Goal: Information Seeking & Learning: Find specific fact

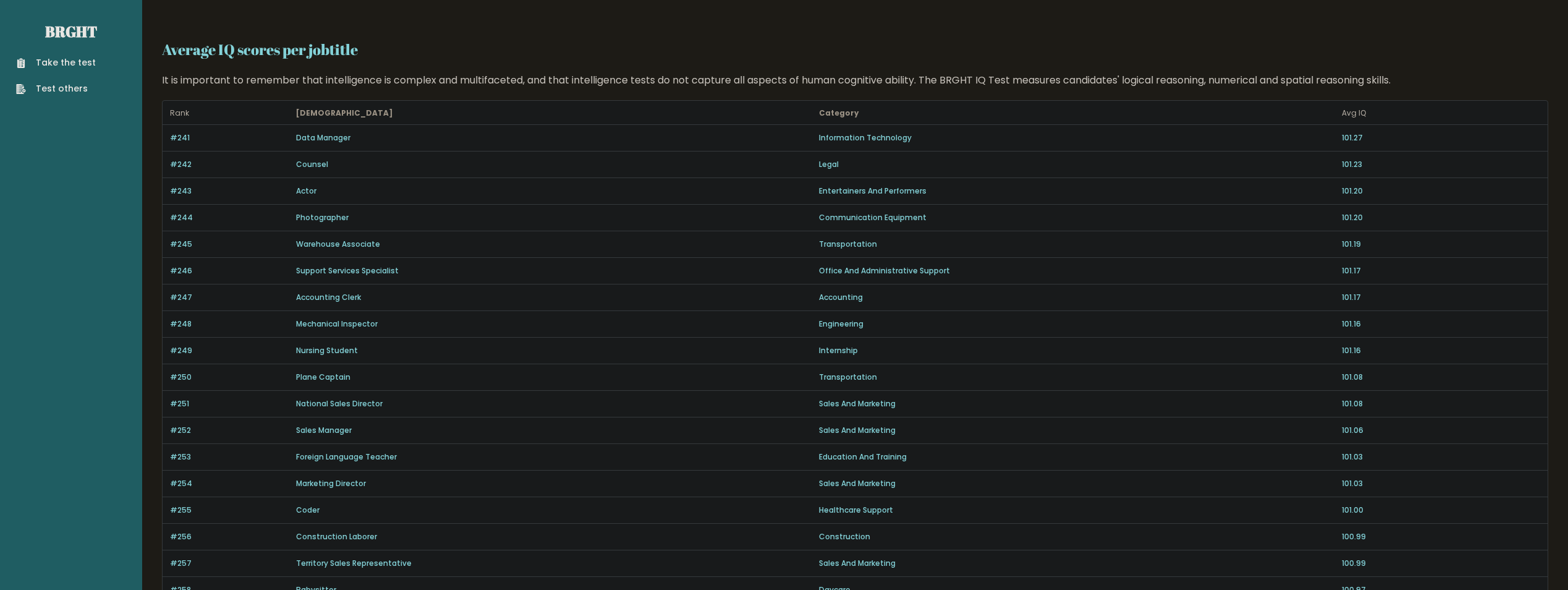
click at [244, 53] on h2 "Average IQ scores per jobtitle" at bounding box center [855, 49] width 1387 height 22
copy main "Take the test Test others Average IQ scores per jobtitle"
drag, startPoint x: 374, startPoint y: 55, endPoint x: 141, endPoint y: 26, distance: 234.8
drag, startPoint x: 141, startPoint y: 26, endPoint x: 338, endPoint y: 35, distance: 197.2
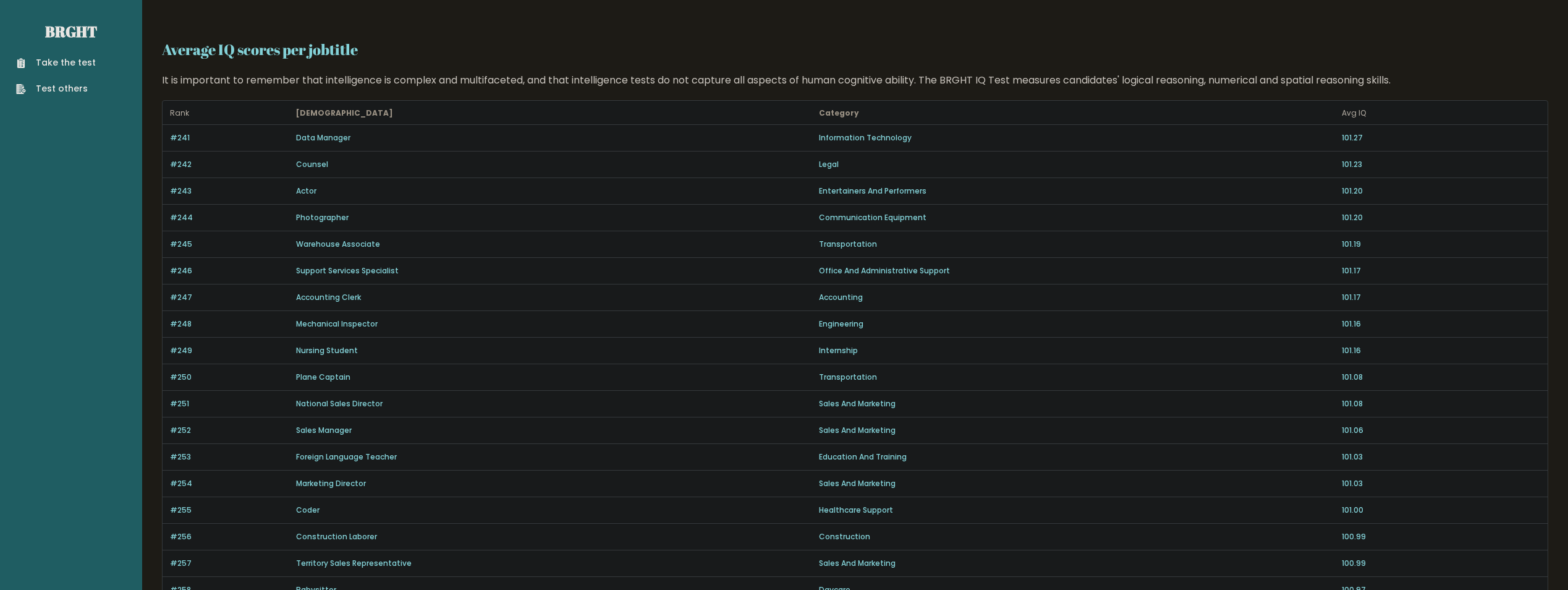
click at [384, 48] on h2 "Average IQ scores per jobtitle" at bounding box center [855, 49] width 1387 height 22
click at [390, 51] on h2 "Average IQ scores per jobtitle" at bounding box center [855, 49] width 1387 height 22
drag, startPoint x: 380, startPoint y: 56, endPoint x: 165, endPoint y: 46, distance: 215.2
click at [165, 46] on h2 "Average IQ scores per jobtitle" at bounding box center [855, 49] width 1387 height 22
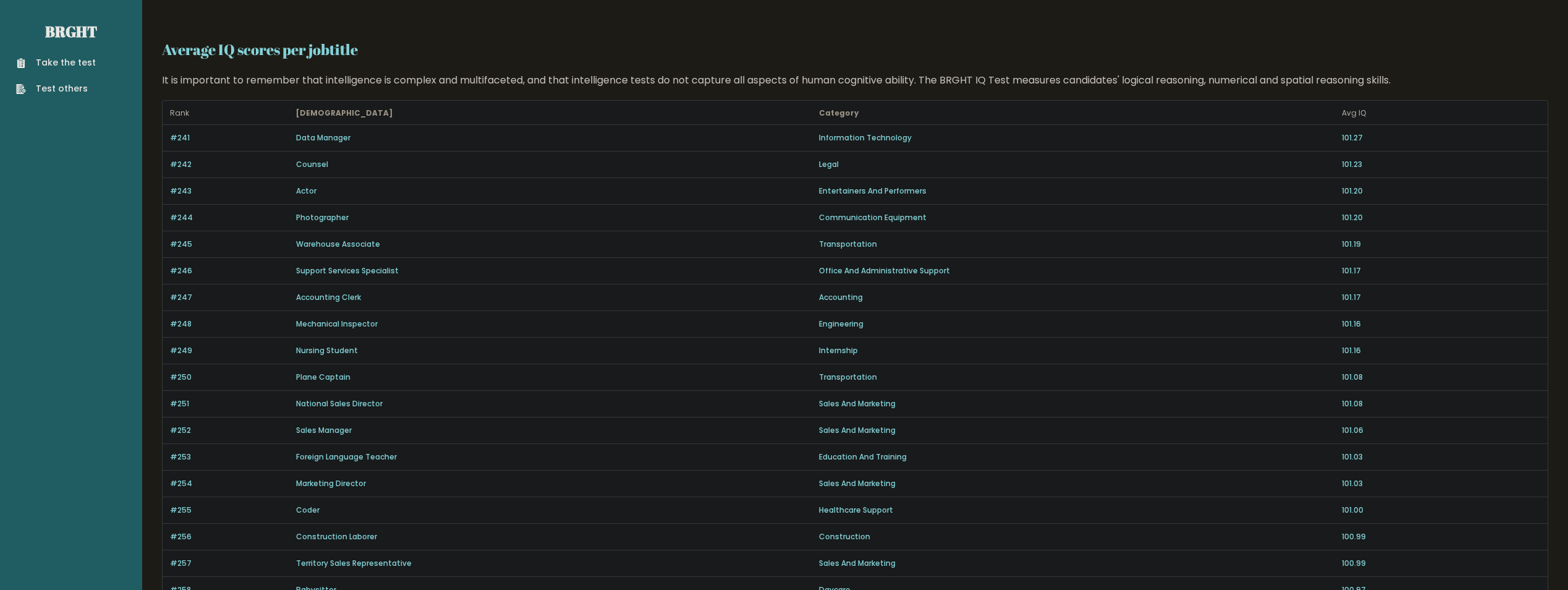
copy h2 "Average IQ scores per jobtitle"
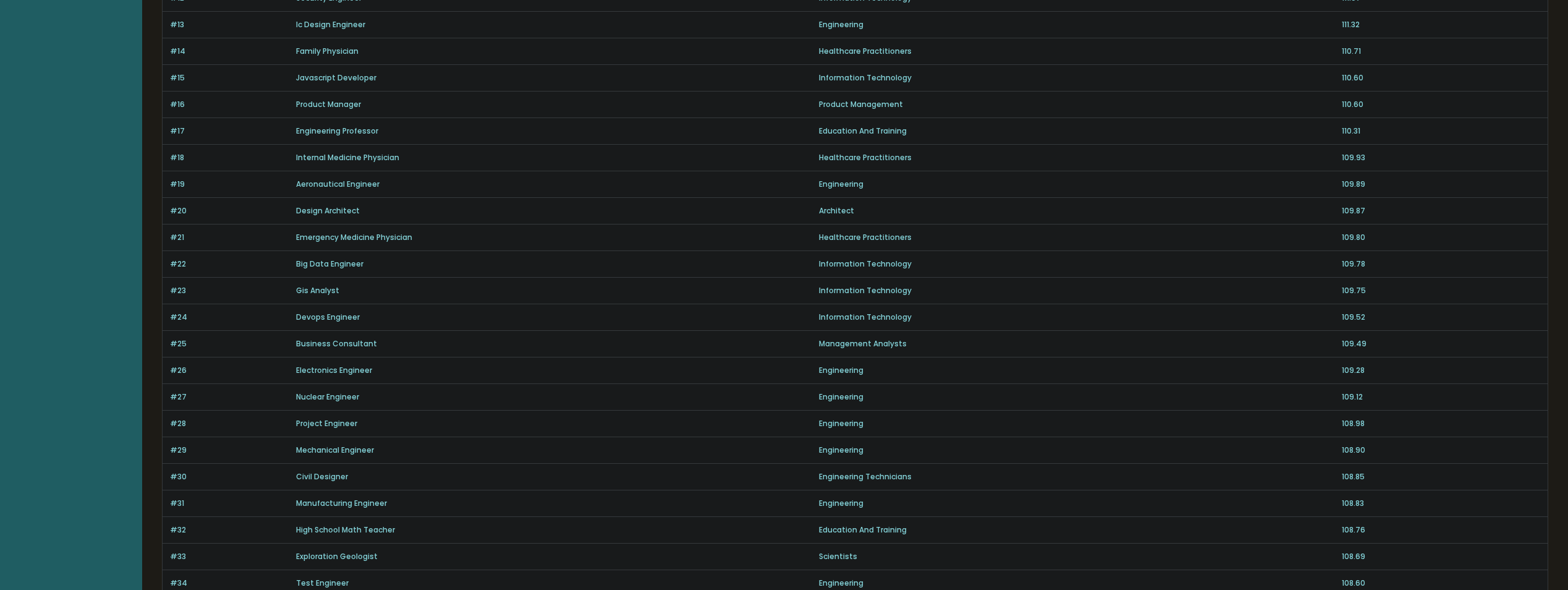
scroll to position [433, 0]
